Goal: Information Seeking & Learning: Understand process/instructions

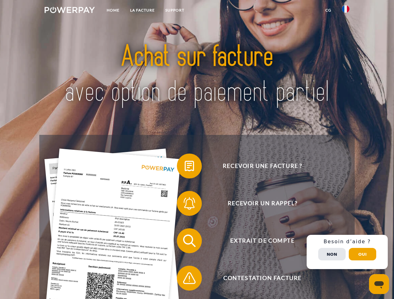
click at [69, 11] on img at bounding box center [70, 10] width 50 height 6
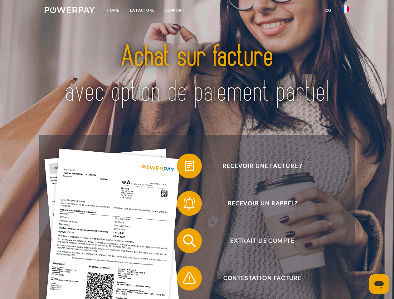
click at [345, 11] on img at bounding box center [344, 8] width 7 height 7
click at [328, 10] on link "CG" at bounding box center [328, 10] width 17 height 11
click at [184, 167] on span at bounding box center [179, 165] width 31 height 31
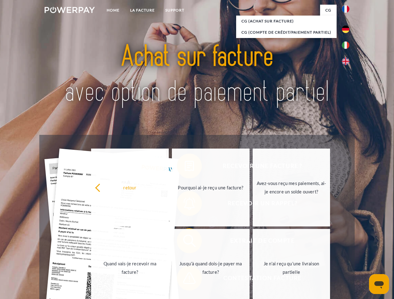
click at [184, 205] on div "Recevoir une facture ? Recevoir un rappel? Extrait de compte retour" at bounding box center [196, 259] width 315 height 249
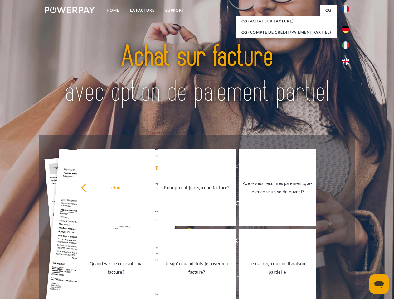
click at [184, 242] on link "Jusqu'à quand dois-je payer ma facture?" at bounding box center [197, 268] width 78 height 78
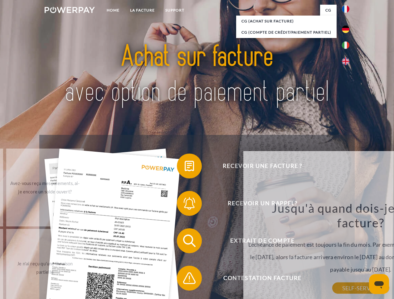
click at [184, 279] on span at bounding box center [179, 278] width 31 height 31
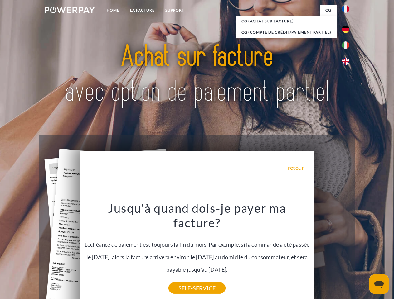
click at [347, 252] on div "Recevoir une facture ? Recevoir un rappel? Extrait de compte retour" at bounding box center [196, 259] width 315 height 249
click at [332, 253] on span "Extrait de compte" at bounding box center [262, 240] width 153 height 25
click at [362, 254] on header "Home LA FACTURE Support" at bounding box center [197, 215] width 394 height 430
